Goal: Task Accomplishment & Management: Manage account settings

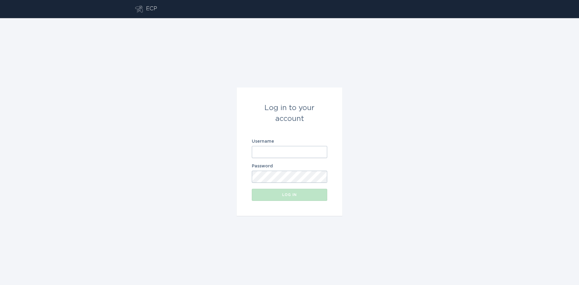
click at [280, 151] on input "Username" at bounding box center [289, 152] width 75 height 12
type input "[EMAIL_ADDRESS][DOMAIN_NAME]"
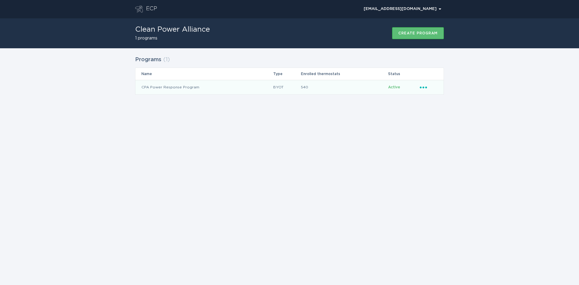
click at [427, 86] on icon "Ellipsis" at bounding box center [424, 86] width 8 height 5
click at [440, 113] on div "Remove thermostat" at bounding box center [451, 112] width 63 height 14
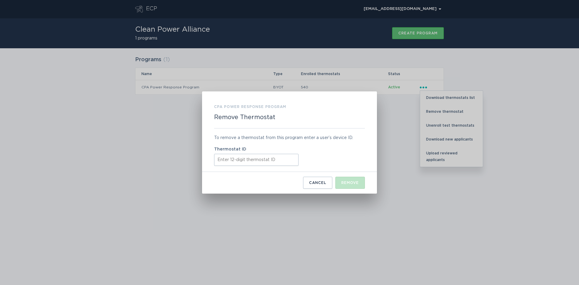
drag, startPoint x: 251, startPoint y: 156, endPoint x: 244, endPoint y: 161, distance: 8.0
click at [249, 157] on input "Thermostat ID" at bounding box center [256, 160] width 84 height 12
paste input "319288169793"
type input "319288169793"
click at [350, 181] on div "Remove" at bounding box center [349, 183] width 17 height 4
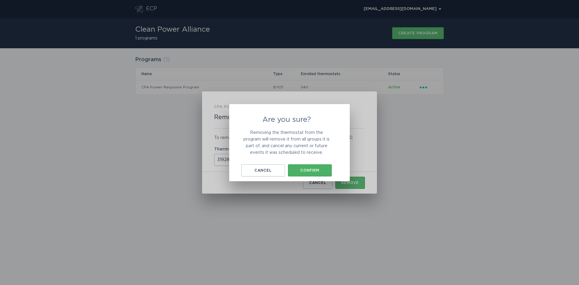
click at [309, 171] on div "Confirm" at bounding box center [310, 171] width 38 height 4
